Goal: Navigation & Orientation: Find specific page/section

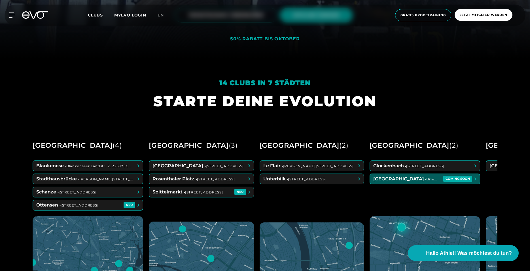
scroll to position [213, 0]
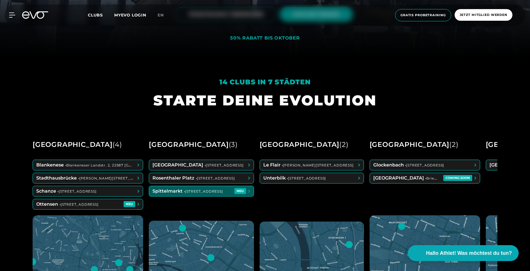
click at [229, 191] on span at bounding box center [201, 191] width 105 height 10
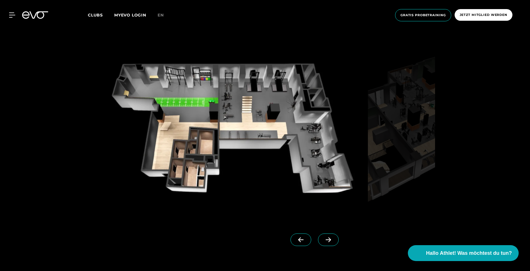
scroll to position [546, 0]
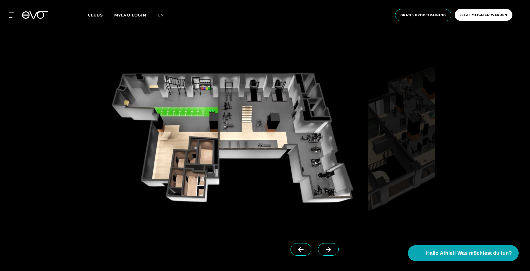
click at [222, 99] on img at bounding box center [231, 141] width 269 height 175
click at [324, 247] on icon at bounding box center [329, 248] width 10 height 5
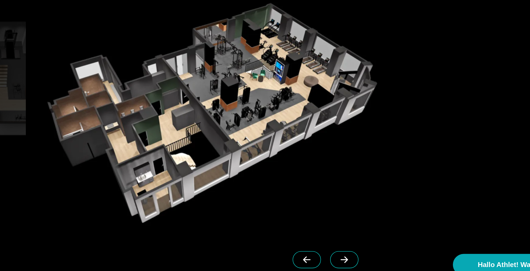
click at [324, 248] on icon at bounding box center [329, 248] width 10 height 5
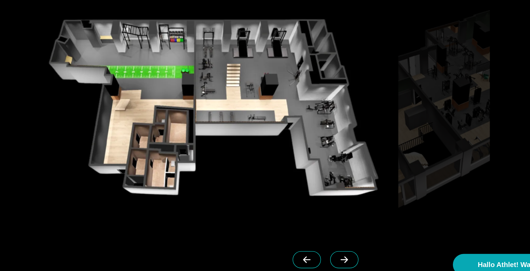
click at [324, 248] on icon at bounding box center [329, 248] width 10 height 5
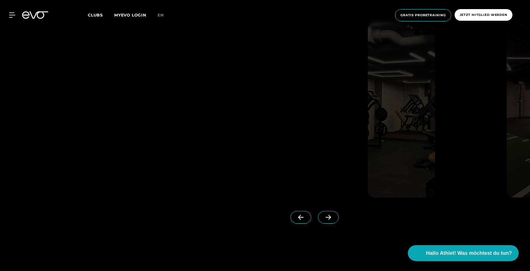
scroll to position [1462, 0]
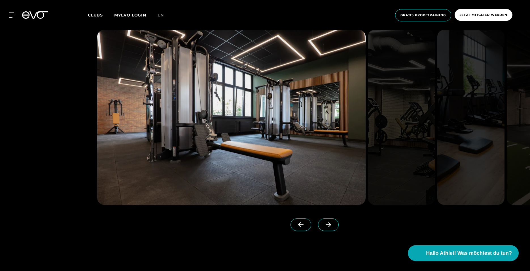
click at [324, 224] on icon at bounding box center [329, 224] width 10 height 5
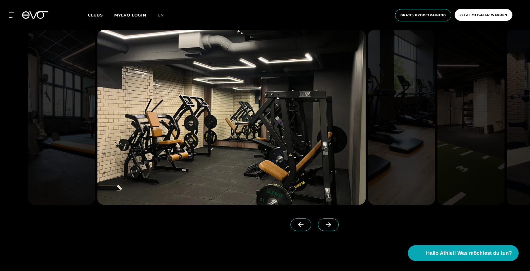
click at [324, 224] on icon at bounding box center [329, 224] width 10 height 5
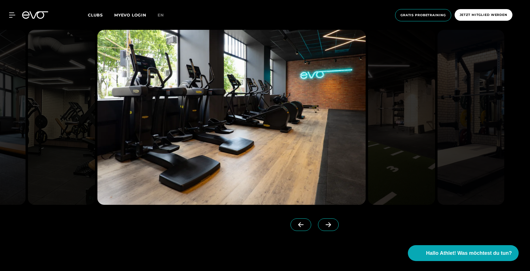
click at [324, 224] on icon at bounding box center [329, 224] width 10 height 5
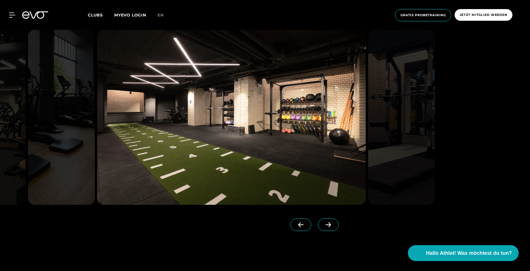
click at [324, 224] on icon at bounding box center [329, 224] width 10 height 5
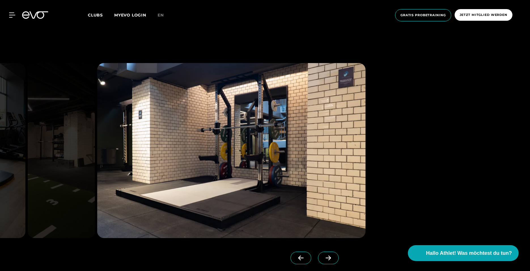
scroll to position [1430, 0]
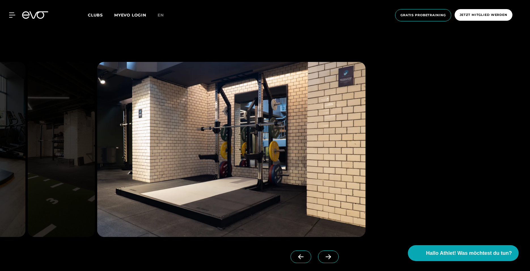
click at [324, 255] on icon at bounding box center [329, 256] width 10 height 5
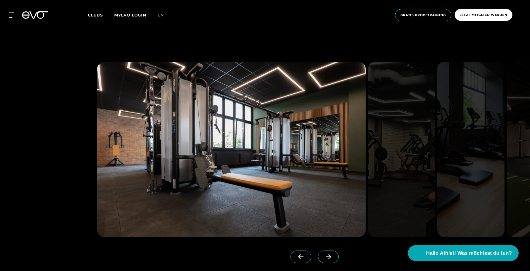
click at [324, 255] on icon at bounding box center [329, 256] width 10 height 5
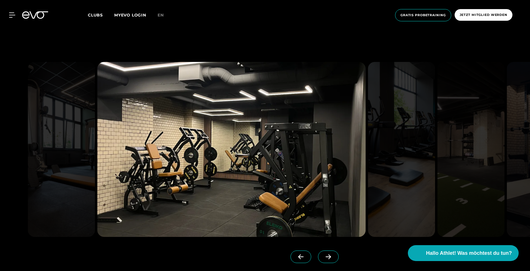
click at [324, 255] on icon at bounding box center [329, 256] width 10 height 5
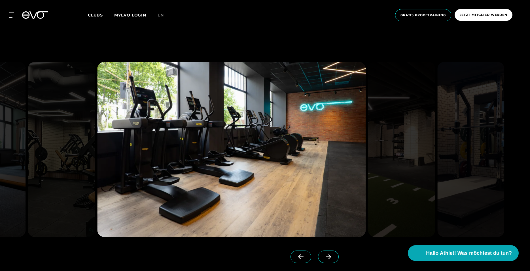
click at [324, 255] on icon at bounding box center [329, 256] width 10 height 5
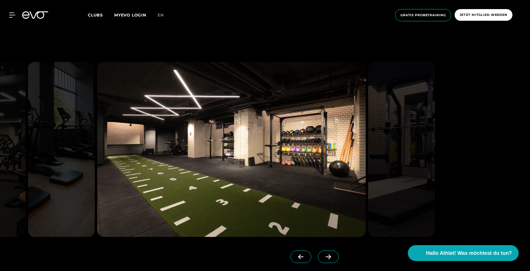
click at [324, 255] on icon at bounding box center [329, 256] width 10 height 5
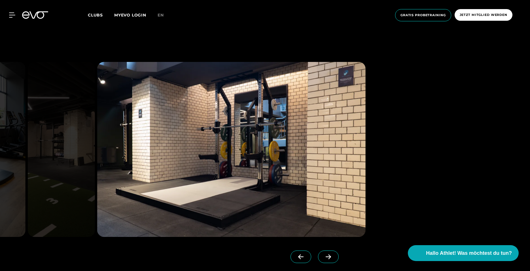
click at [324, 255] on icon at bounding box center [329, 256] width 10 height 5
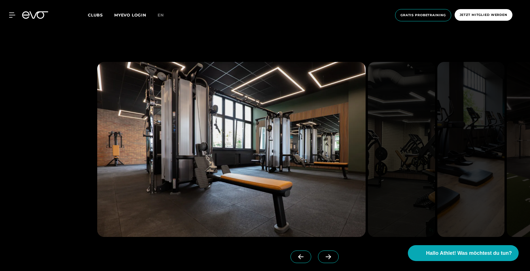
click at [324, 255] on icon at bounding box center [329, 256] width 10 height 5
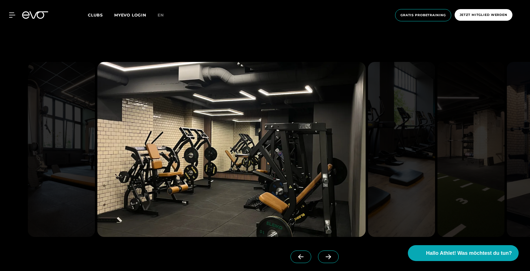
click at [324, 255] on icon at bounding box center [329, 256] width 10 height 5
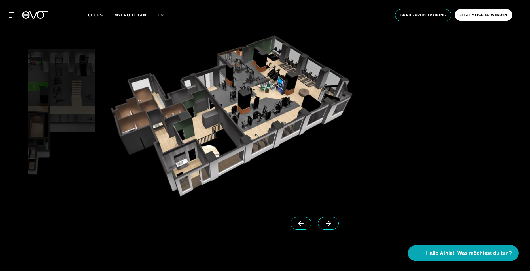
scroll to position [572, 0]
click at [296, 224] on icon at bounding box center [301, 223] width 10 height 5
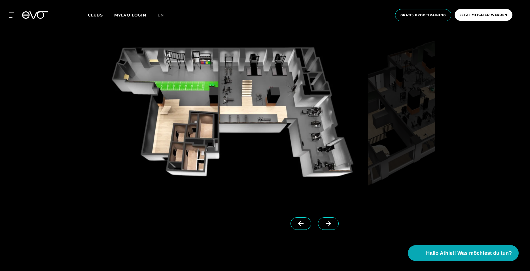
click at [324, 225] on icon at bounding box center [329, 223] width 10 height 5
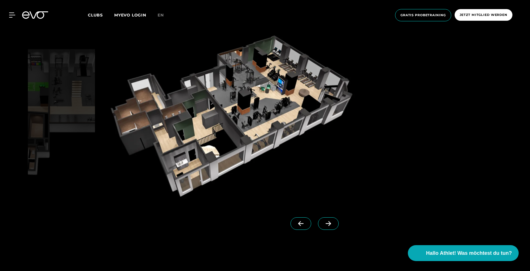
scroll to position [572, 0]
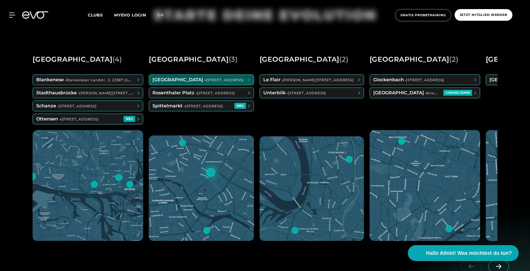
scroll to position [298, 0]
click at [219, 81] on span at bounding box center [201, 79] width 105 height 10
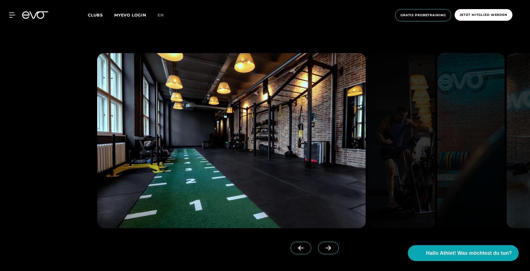
scroll to position [547, 0]
click at [324, 246] on icon at bounding box center [329, 247] width 10 height 5
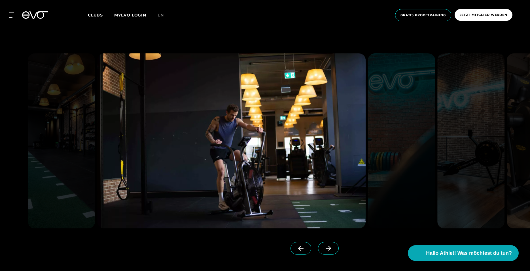
click at [324, 246] on icon at bounding box center [329, 247] width 10 height 5
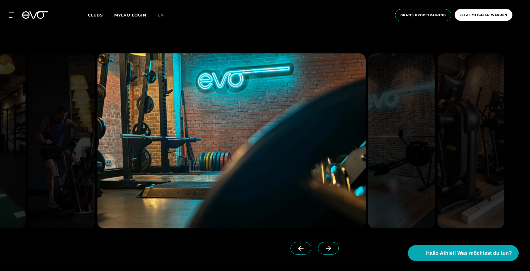
click at [324, 246] on icon at bounding box center [329, 247] width 10 height 5
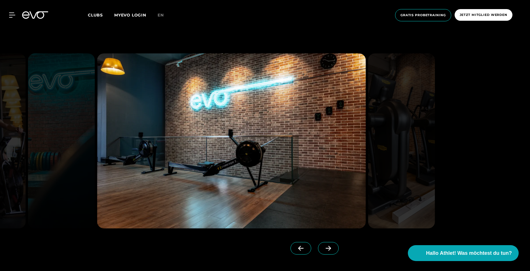
click at [324, 246] on icon at bounding box center [329, 247] width 10 height 5
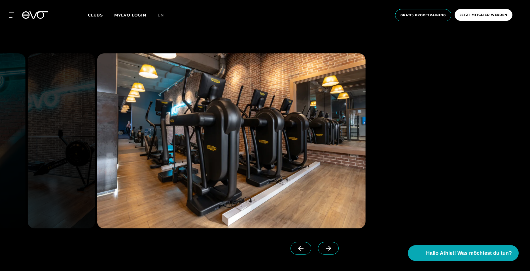
click at [324, 246] on icon at bounding box center [329, 247] width 10 height 5
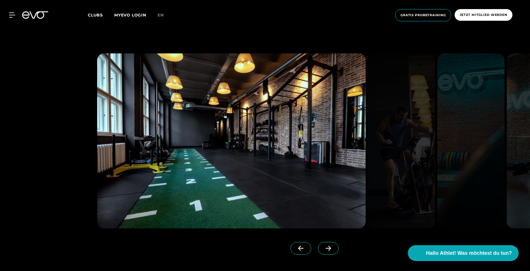
click at [324, 246] on icon at bounding box center [329, 247] width 10 height 5
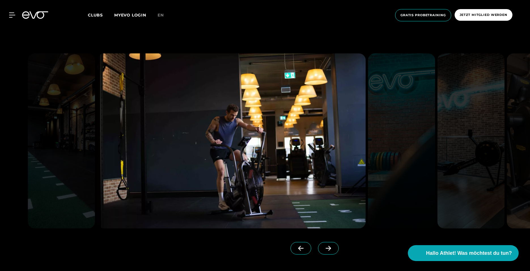
click at [324, 246] on icon at bounding box center [329, 247] width 10 height 5
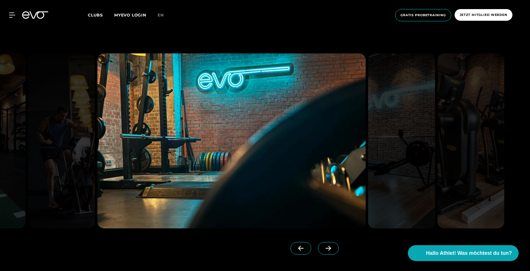
click at [324, 246] on icon at bounding box center [329, 247] width 10 height 5
